Goal: Task Accomplishment & Management: Complete application form

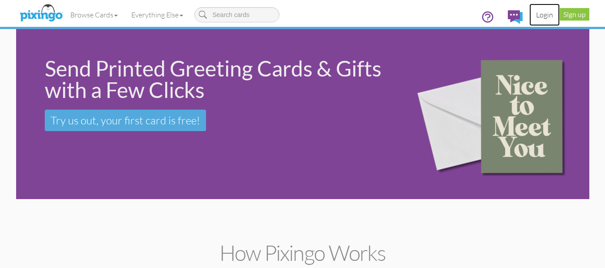
click at [537, 15] on link "Login" at bounding box center [545, 15] width 30 height 22
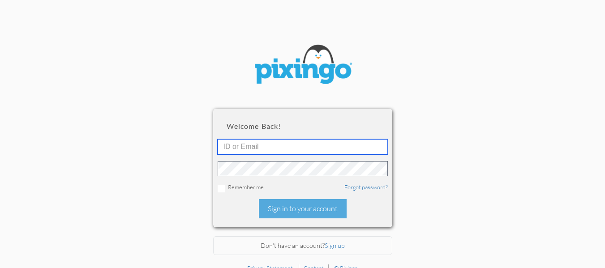
type input "R11132"
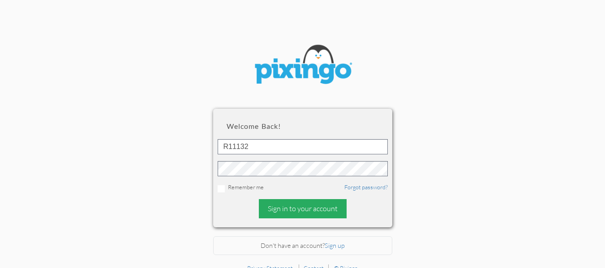
click at [284, 208] on div "Sign in to your account" at bounding box center [303, 208] width 88 height 19
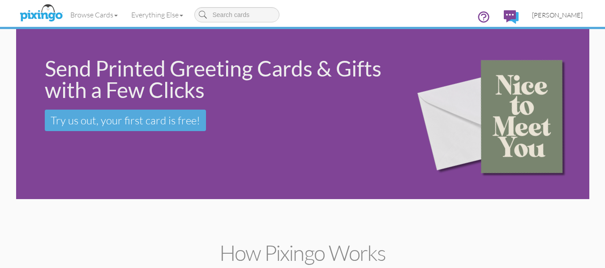
click at [555, 13] on span "[PERSON_NAME]" at bounding box center [557, 15] width 51 height 8
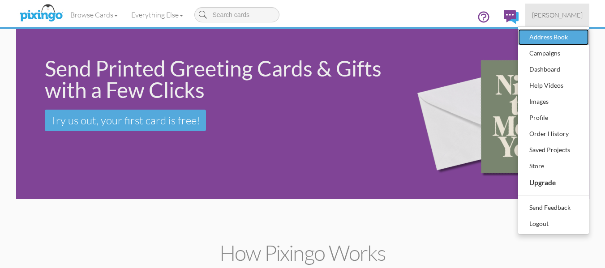
drag, startPoint x: 549, startPoint y: 38, endPoint x: 533, endPoint y: 36, distance: 16.2
click at [549, 37] on div "Address Book" at bounding box center [553, 36] width 53 height 13
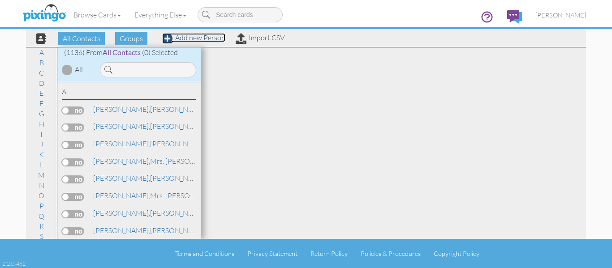
click at [190, 39] on link "Add new Person" at bounding box center [193, 37] width 63 height 9
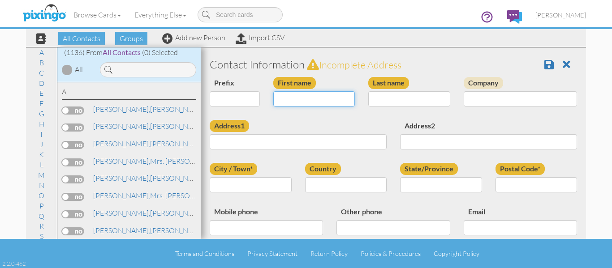
click at [297, 102] on input "First name" at bounding box center [314, 98] width 82 height 15
type input "[PERSON_NAME]"
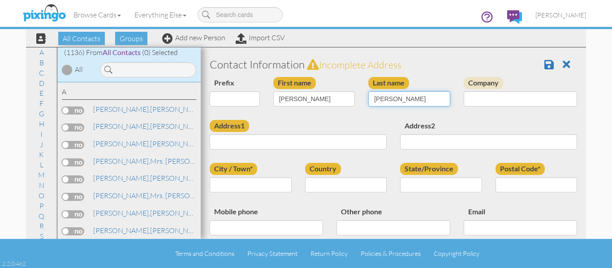
type input "[PERSON_NAME]"
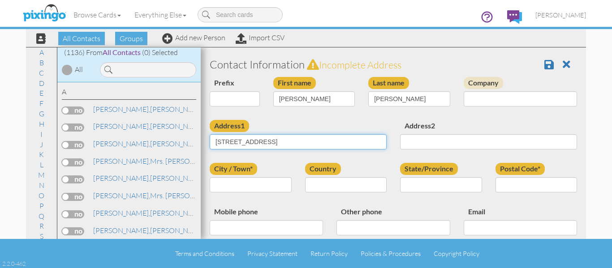
type input "[STREET_ADDRESS]"
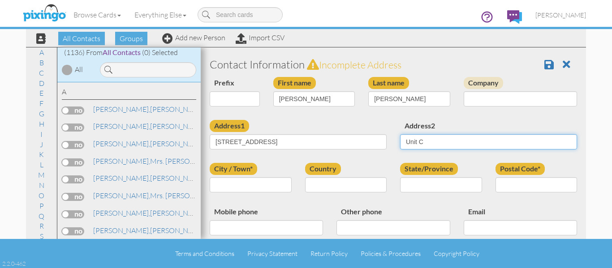
type input "Unit C"
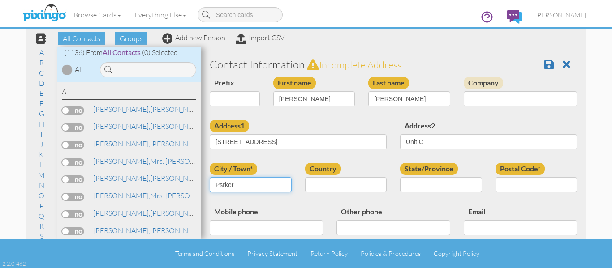
type input "Psrker"
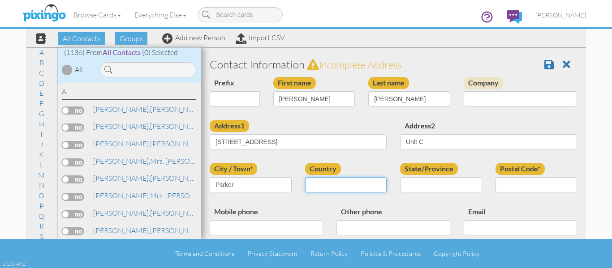
select select "object:4303"
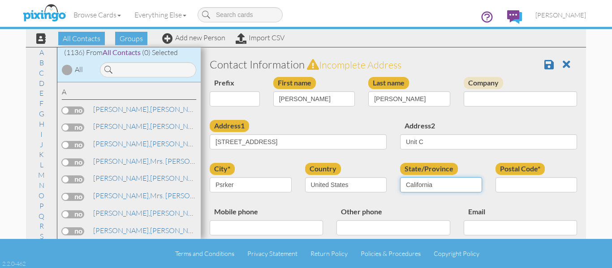
select select "object:4557"
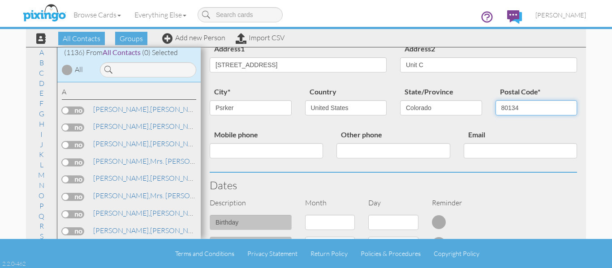
scroll to position [90, 0]
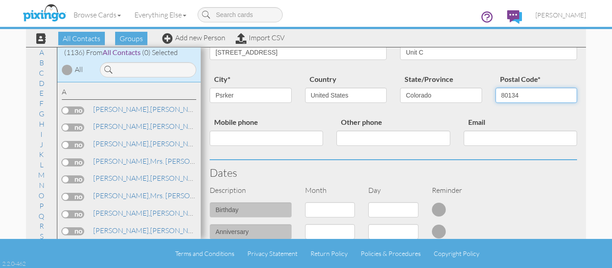
type input "80134"
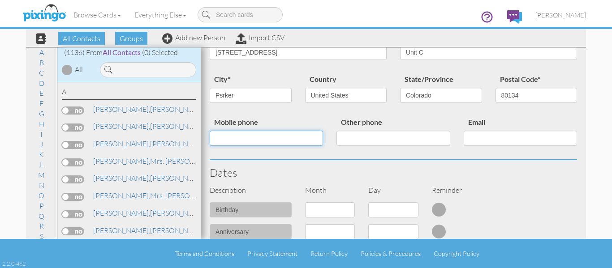
click at [268, 142] on input "Mobile phone" at bounding box center [266, 138] width 113 height 15
type input "7202314876"
click at [480, 147] on div "Email" at bounding box center [520, 134] width 127 height 36
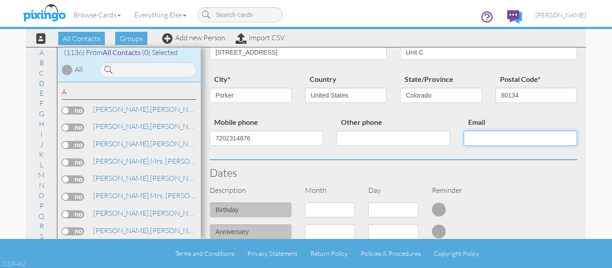
click at [489, 139] on input "Email" at bounding box center [520, 138] width 113 height 15
paste input "[EMAIL_ADDRESS][DOMAIN_NAME]"
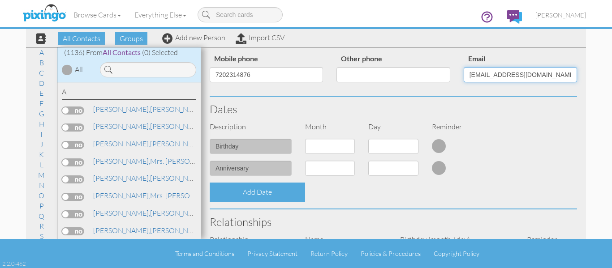
scroll to position [179, 0]
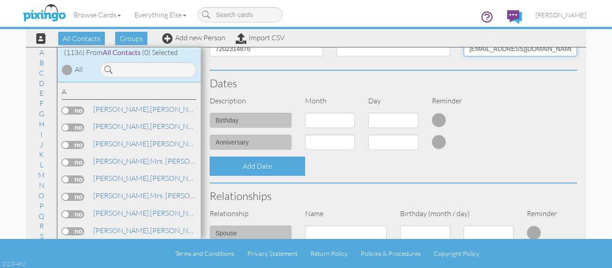
type input "[EMAIL_ADDRESS][DOMAIN_NAME]"
click at [330, 122] on select "1 - [DATE] - [DATE] - [DATE] - [DATE] - [DATE] - [DATE] - [DATE] - [DATE] - [DA…" at bounding box center [330, 120] width 50 height 15
select select "object:4301"
click at [305, 113] on select "1 - [DATE] - [DATE] - [DATE] - [DATE] - [DATE] - [DATE] - [DATE] - [DATE] - [DA…" at bounding box center [330, 120] width 50 height 15
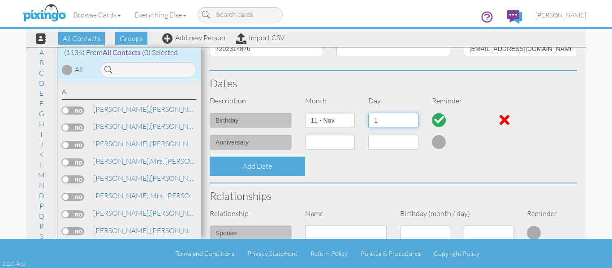
click at [400, 123] on select "1 2 3 4 5 6 7 8 9 10 11 12 13 14 15 16 17 18 19 20 21 22 23 24 25 26 27 28 29 30" at bounding box center [393, 120] width 50 height 15
select select "number:27"
click at [368, 113] on select "1 2 3 4 5 6 7 8 9 10 11 12 13 14 15 16 17 18 19 20 21 22 23 24 25 26 27 28 29 30" at bounding box center [393, 120] width 50 height 15
click at [426, 85] on h3 "Dates" at bounding box center [393, 84] width 367 height 12
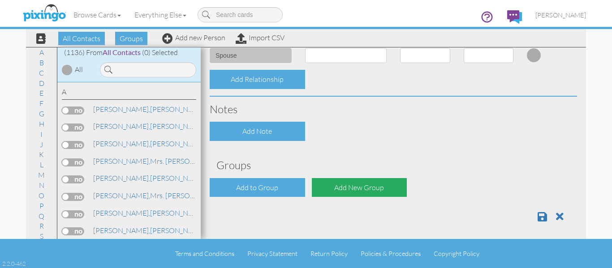
scroll to position [358, 0]
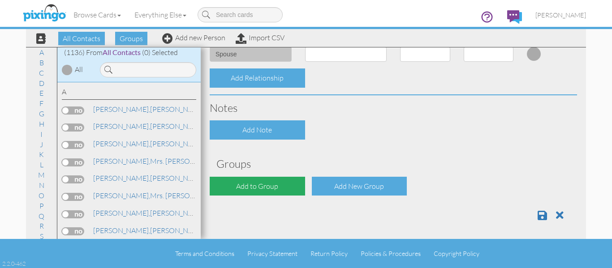
click at [278, 194] on div "Add to Group" at bounding box center [257, 186] width 95 height 19
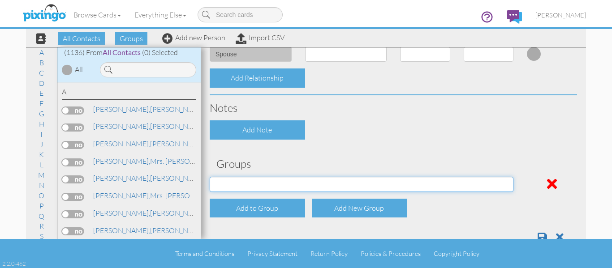
click at [276, 181] on select "April Birthdays August Birthdays Castlerock/Pine Pot Agents December Birthdays …" at bounding box center [362, 184] width 304 height 15
select select "object:4624"
click at [210, 177] on select "April Birthdays August Birthdays Castlerock/Pine Pot Agents December Birthdays …" at bounding box center [362, 184] width 304 height 15
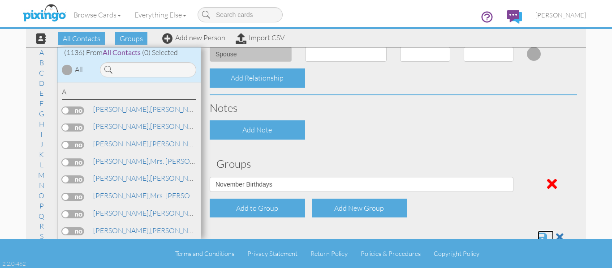
click at [538, 233] on span at bounding box center [542, 237] width 9 height 11
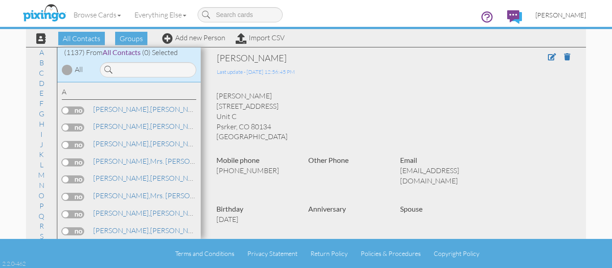
click at [564, 18] on span "[PERSON_NAME]" at bounding box center [560, 15] width 51 height 8
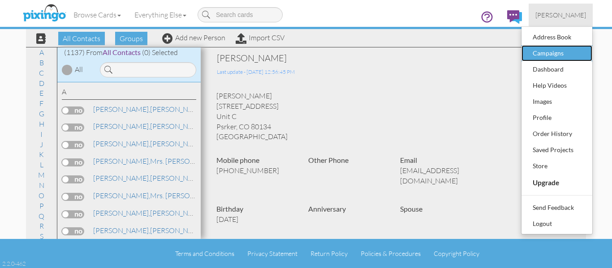
click at [555, 49] on div "Campaigns" at bounding box center [556, 53] width 53 height 13
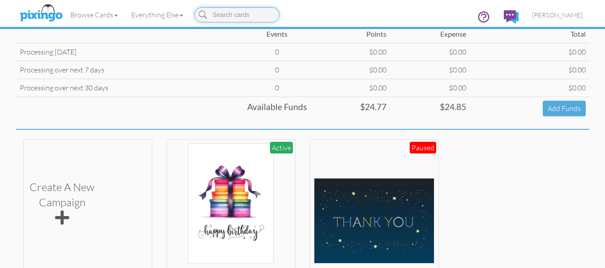
scroll to position [90, 0]
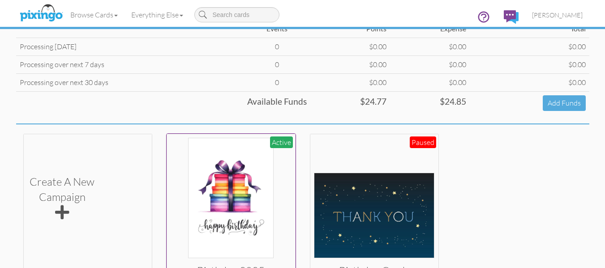
click at [232, 176] on img at bounding box center [231, 198] width 86 height 121
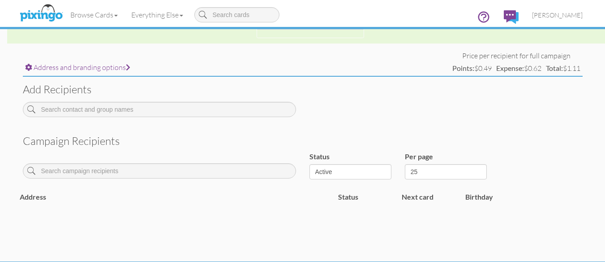
scroll to position [265, 0]
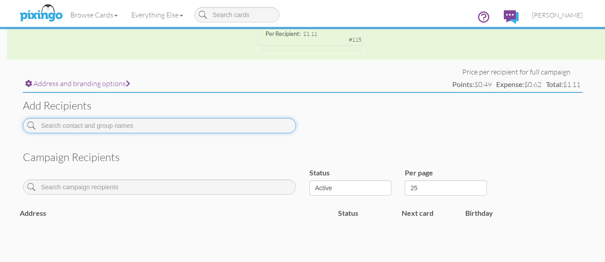
click at [69, 126] on input at bounding box center [159, 125] width 273 height 15
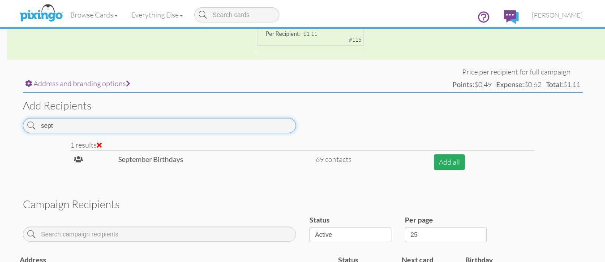
type input "sept"
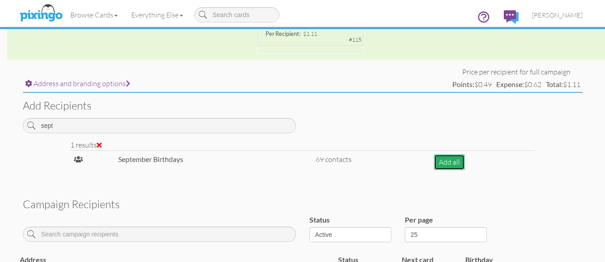
click at [444, 164] on button "Add all" at bounding box center [449, 162] width 31 height 16
